Goal: Transaction & Acquisition: Purchase product/service

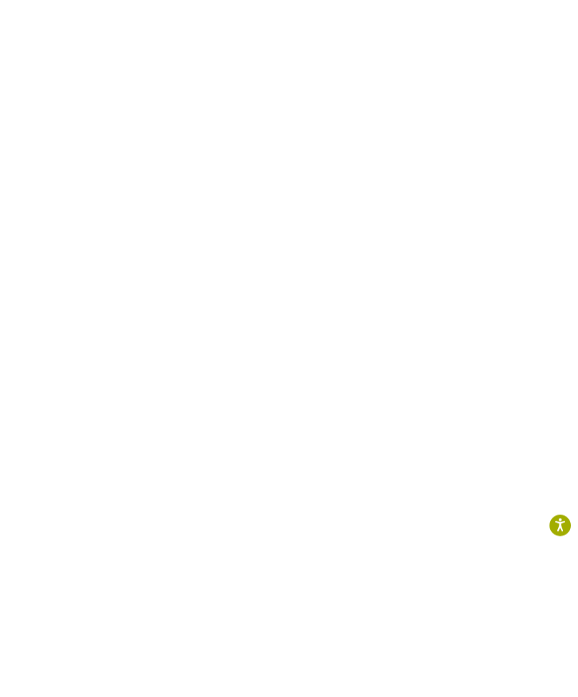
scroll to position [467, 0]
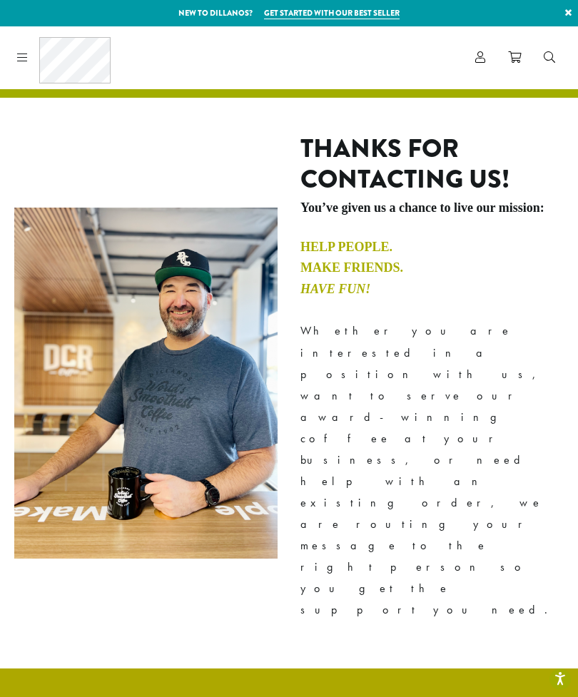
click at [9, 66] on div "Coffee All Coffees Best Sellers Blends Single Origins Dillanos Limited Organic …" at bounding box center [289, 57] width 578 height 63
click at [27, 61] on icon at bounding box center [22, 56] width 11 height 11
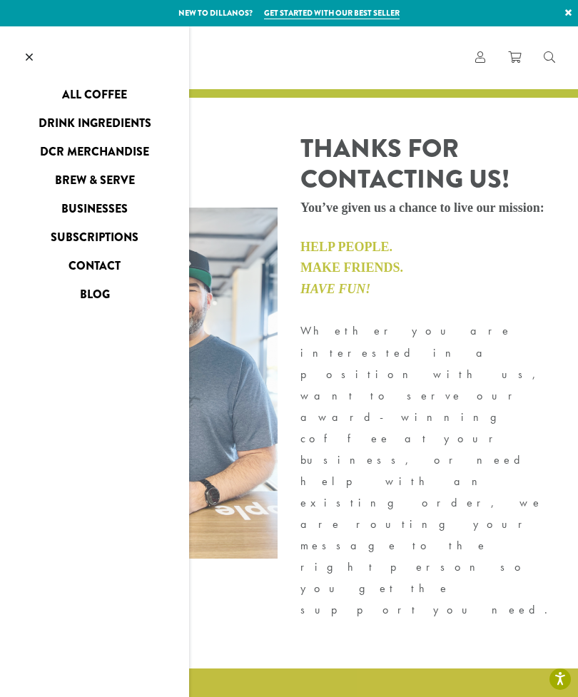
click at [69, 93] on link "All Coffee" at bounding box center [94, 95] width 189 height 23
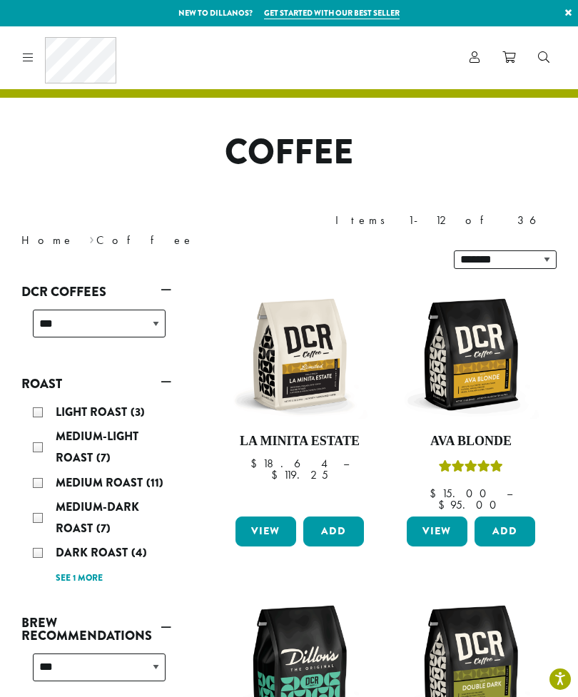
click at [162, 542] on div "Dark Roast (4)" at bounding box center [99, 552] width 133 height 21
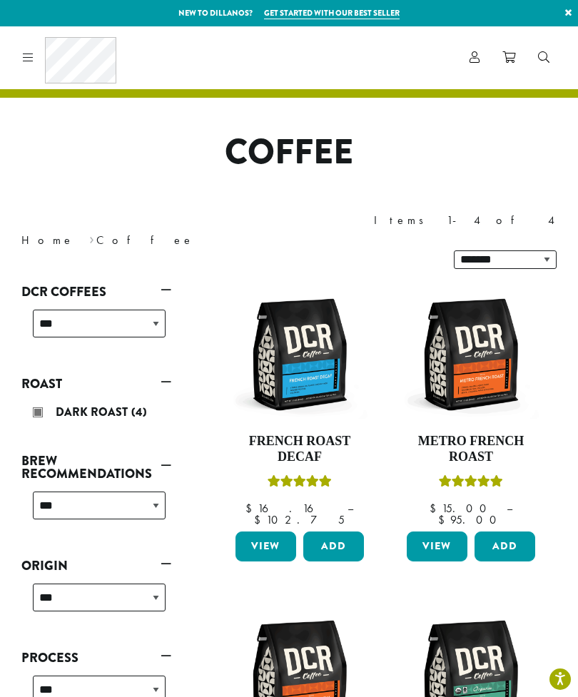
click at [24, 62] on link at bounding box center [25, 57] width 16 height 15
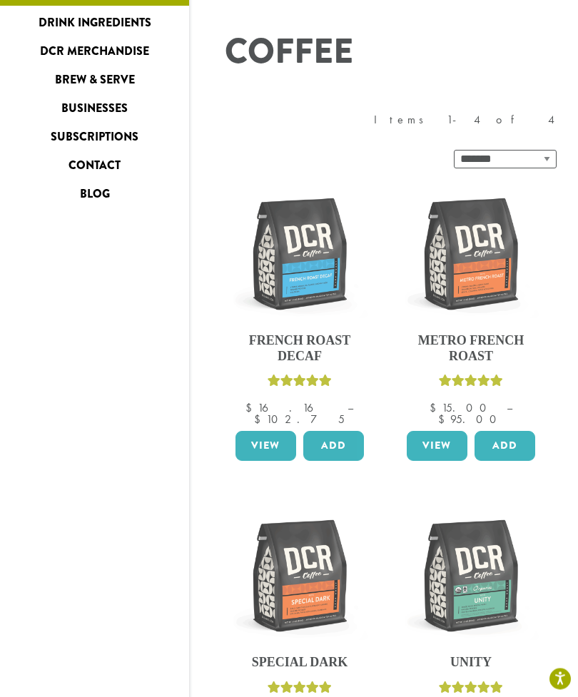
scroll to position [101, 0]
